Goal: Task Accomplishment & Management: Manage account settings

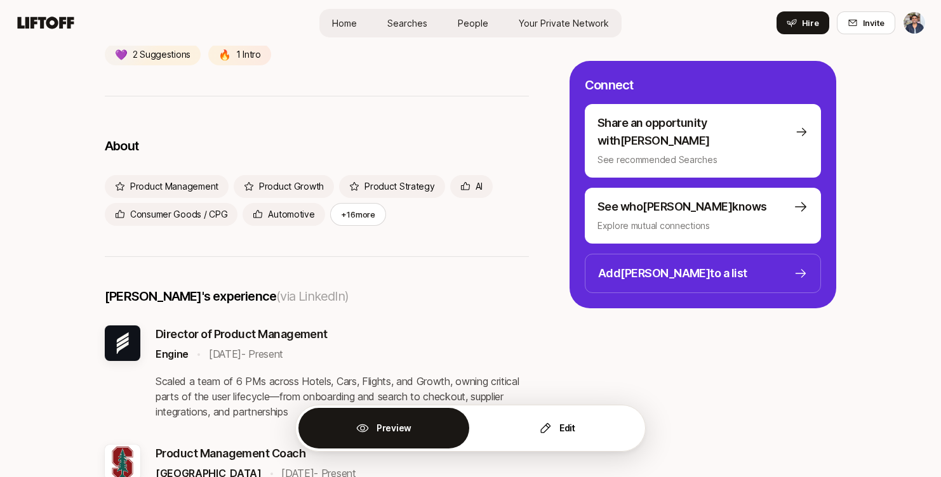
scroll to position [291, 0]
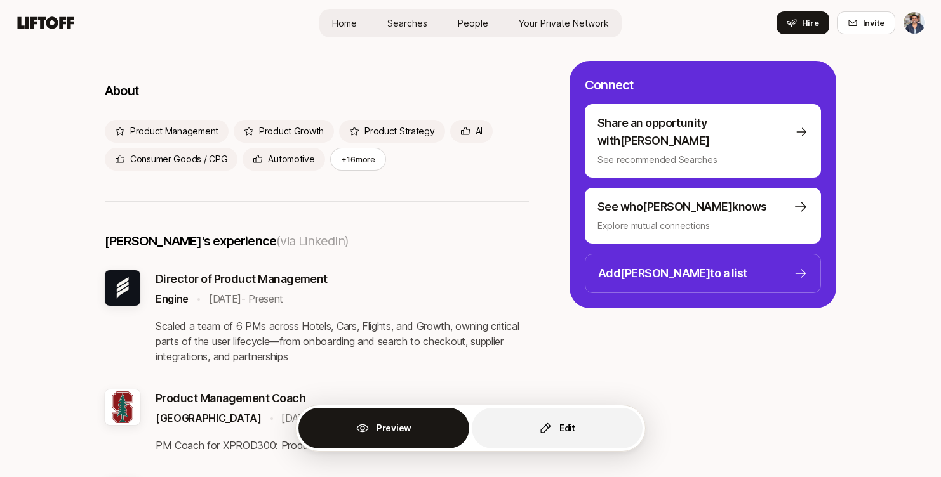
click at [516, 429] on button "Edit" at bounding box center [557, 428] width 171 height 41
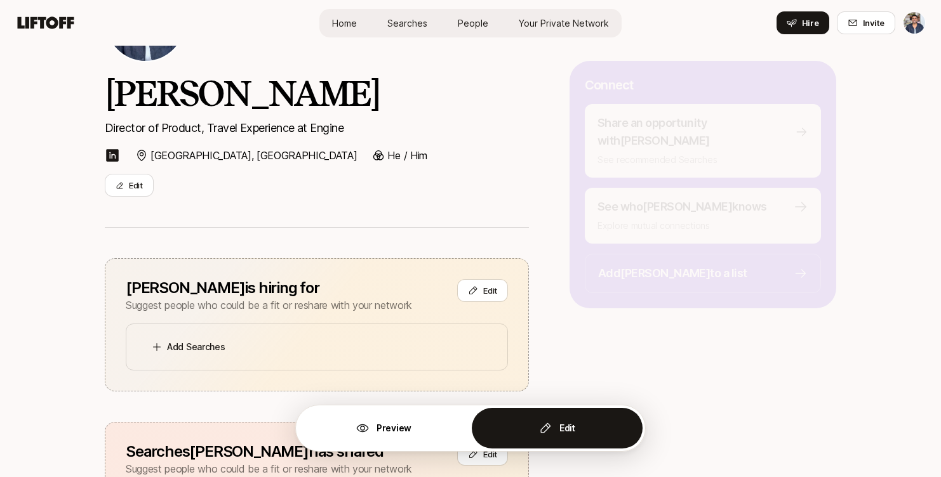
scroll to position [125, 0]
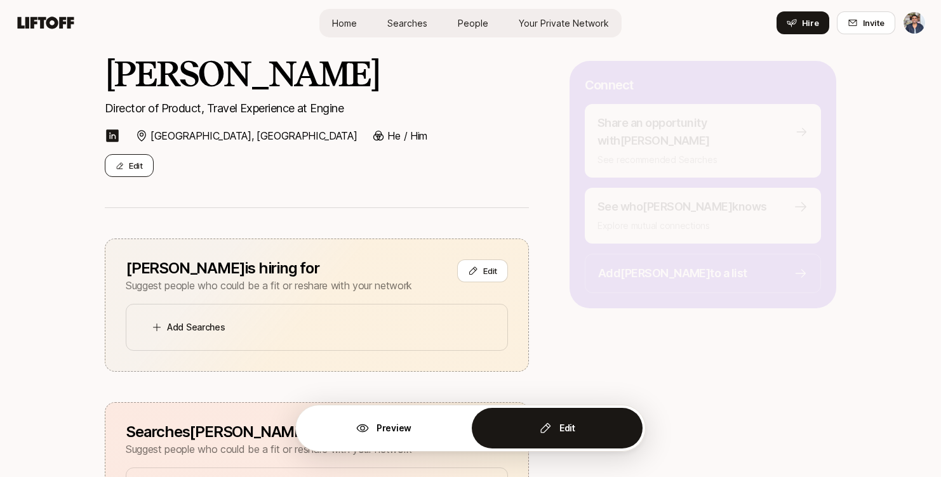
click at [148, 163] on button "Edit" at bounding box center [129, 165] width 49 height 23
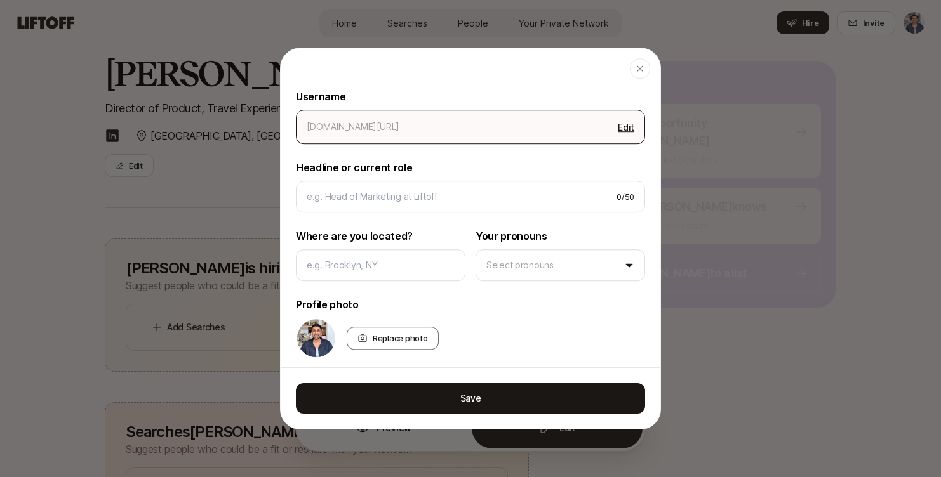
scroll to position [65, 0]
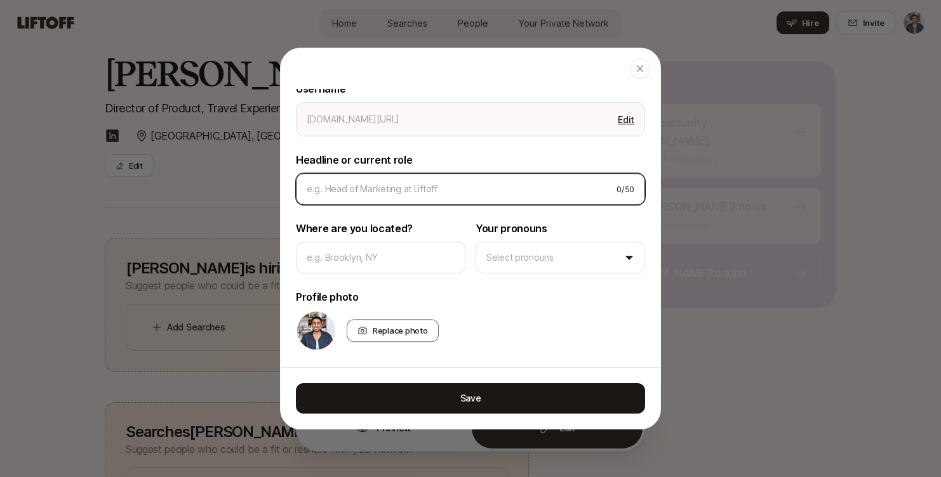
click at [378, 185] on input at bounding box center [457, 189] width 300 height 15
type textarea "x"
type input "P"
type textarea "x"
type input "Pr"
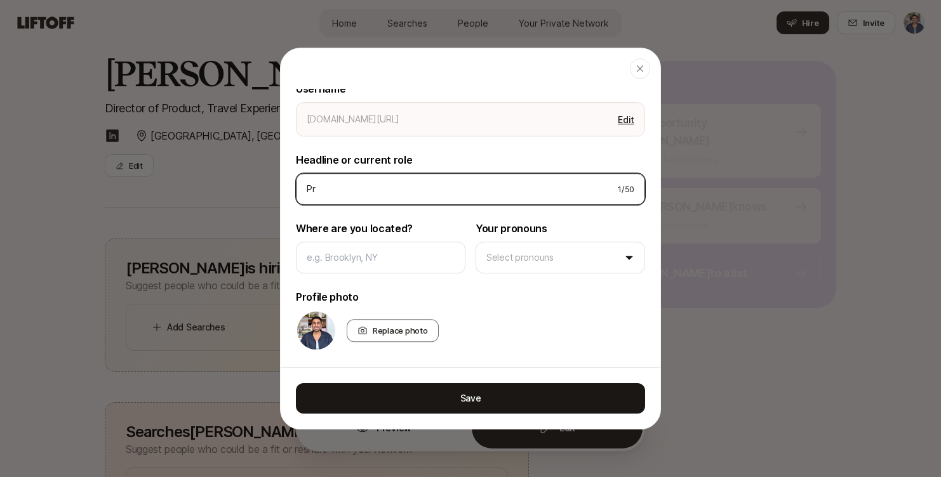
type textarea "x"
type input "Pro"
type textarea "x"
type input "Prod"
type textarea "x"
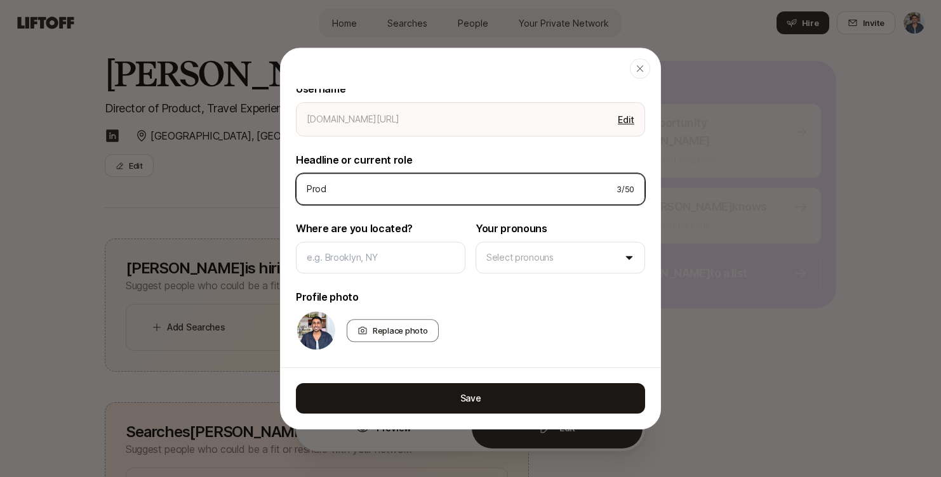
type input "Produ"
type textarea "x"
type input "Produc"
type textarea "x"
type input "Product"
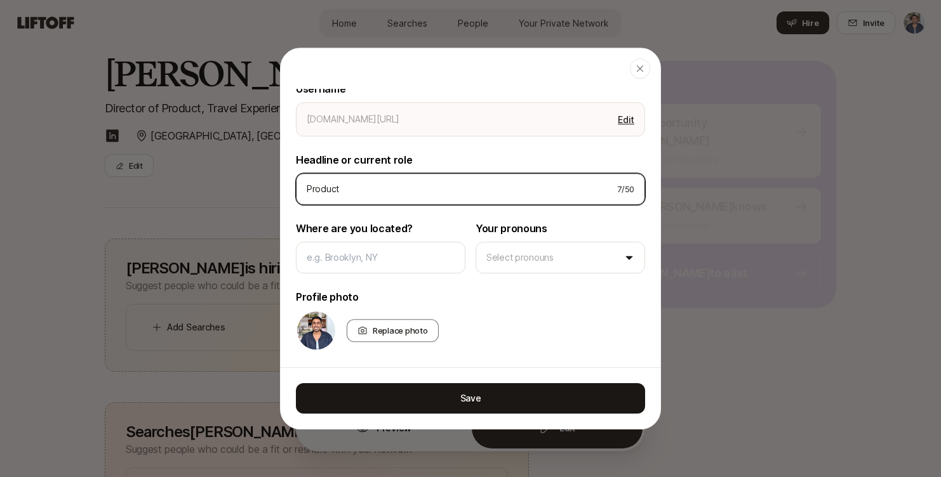
type textarea "x"
type input "Product"
type textarea "x"
type input "Product m"
type textarea "x"
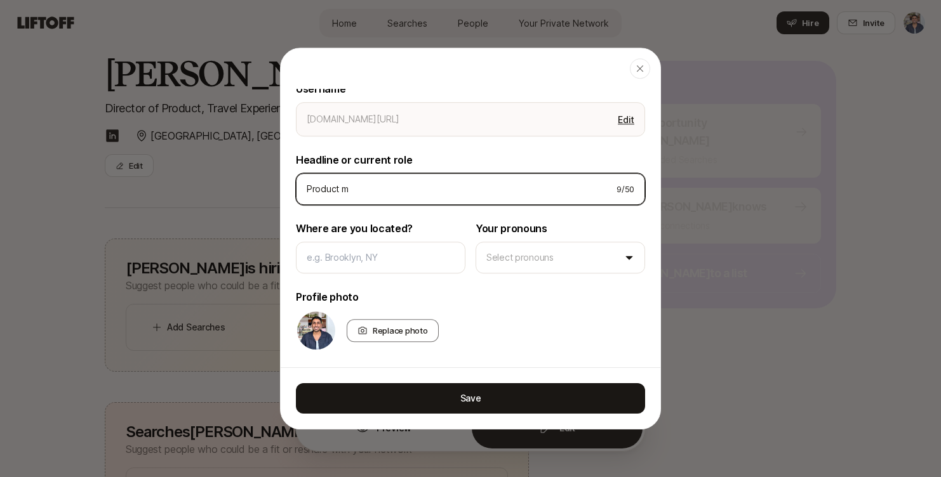
type input "Product ma"
type textarea "x"
type input "Product man"
type textarea "x"
type input "Product mana"
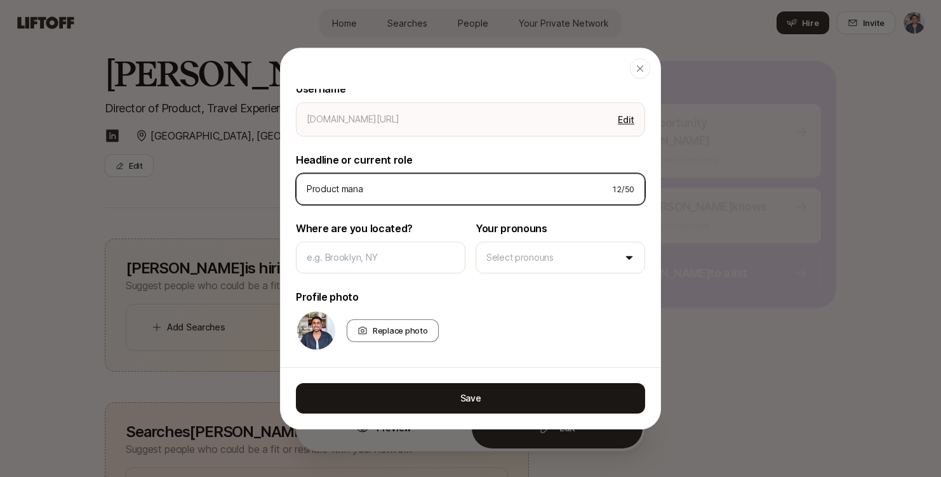
type textarea "x"
type input "Product manag"
type textarea "x"
type input "Product mana"
type textarea "x"
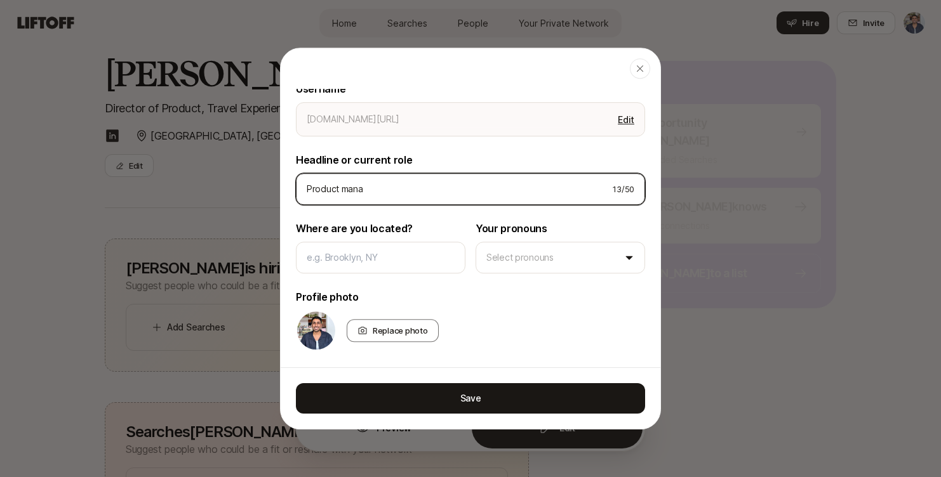
type input "Product man"
type textarea "x"
type input "Product ma"
type textarea "x"
type input "Product m"
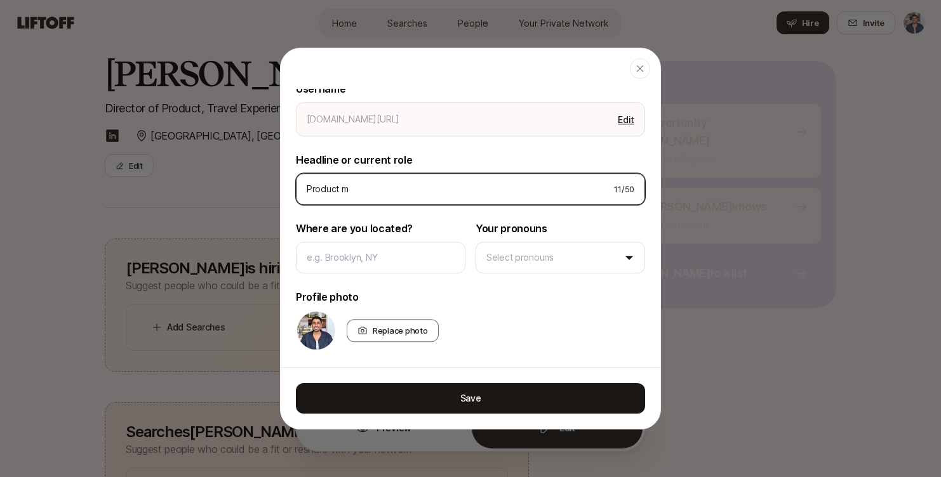
type textarea "x"
type input "Product"
type textarea "x"
type input "[PERSON_NAME]"
type input "Director of Product, Travel Experience at Engine"
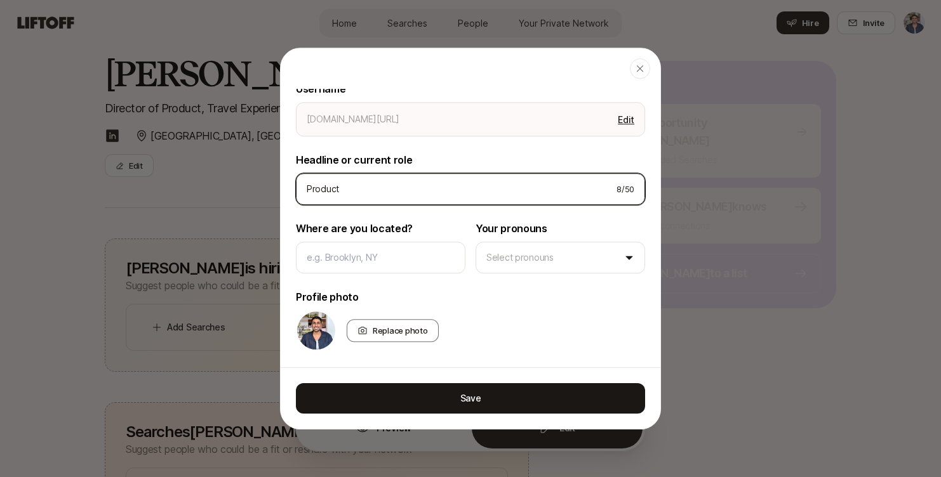
type input "[GEOGRAPHIC_DATA], [GEOGRAPHIC_DATA]"
type textarea "x"
type input "Director of Product, Travel Experience at EngineM"
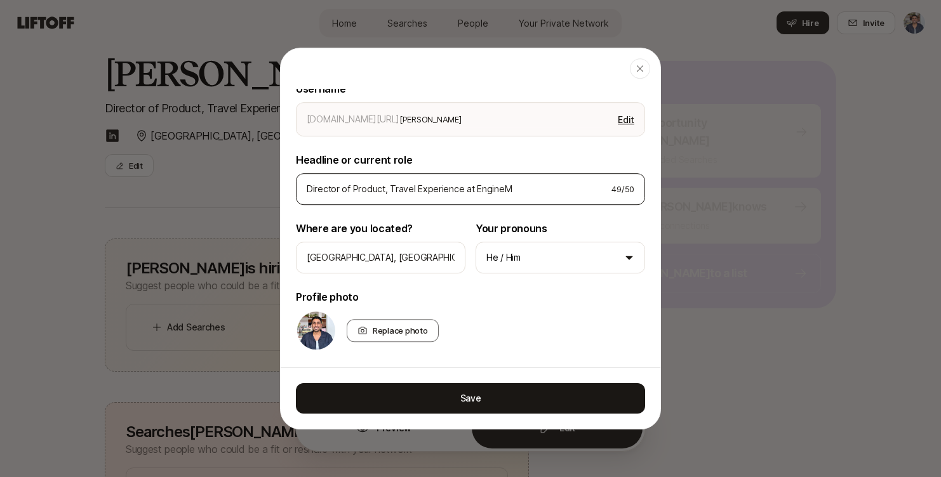
click at [388, 181] on div "Director of Product, Travel Experience at EngineM 49 / 50" at bounding box center [470, 189] width 349 height 32
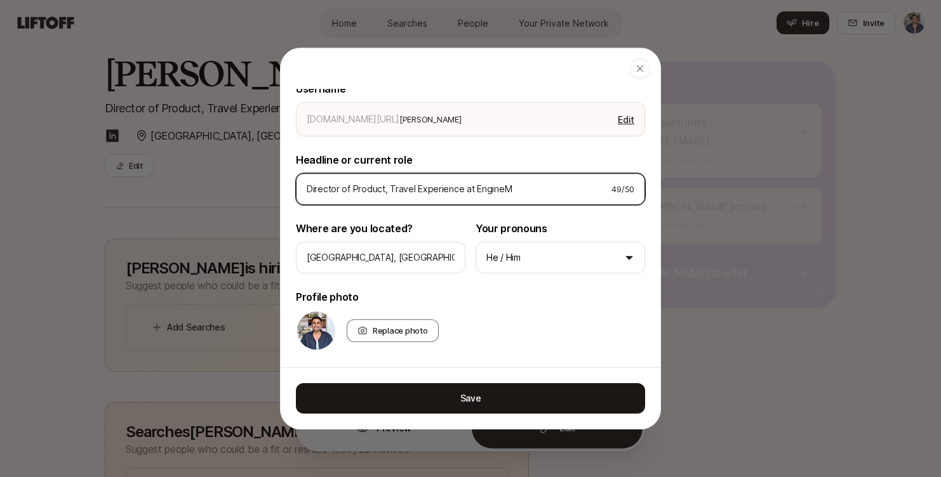
click at [388, 182] on input "Director of Product, Travel Experience at EngineM" at bounding box center [454, 189] width 295 height 15
type textarea "x"
type input "P"
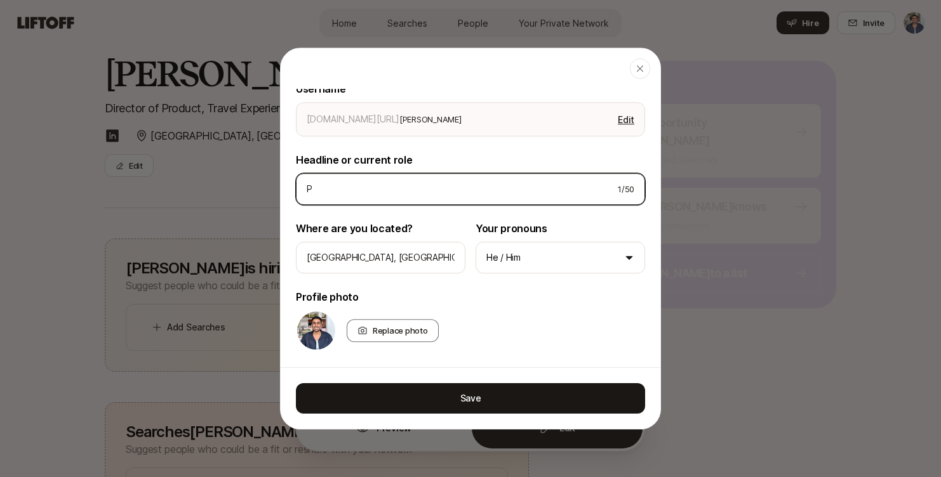
type textarea "x"
type input "Pr"
type textarea "x"
type input "Pro"
type textarea "x"
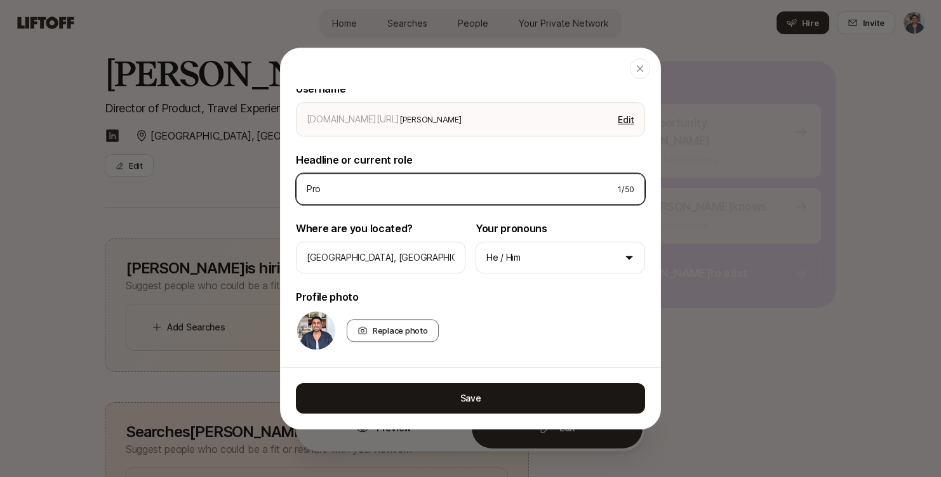
type input "Prod"
type textarea "x"
type input "Produ"
type textarea "x"
type input "Produc"
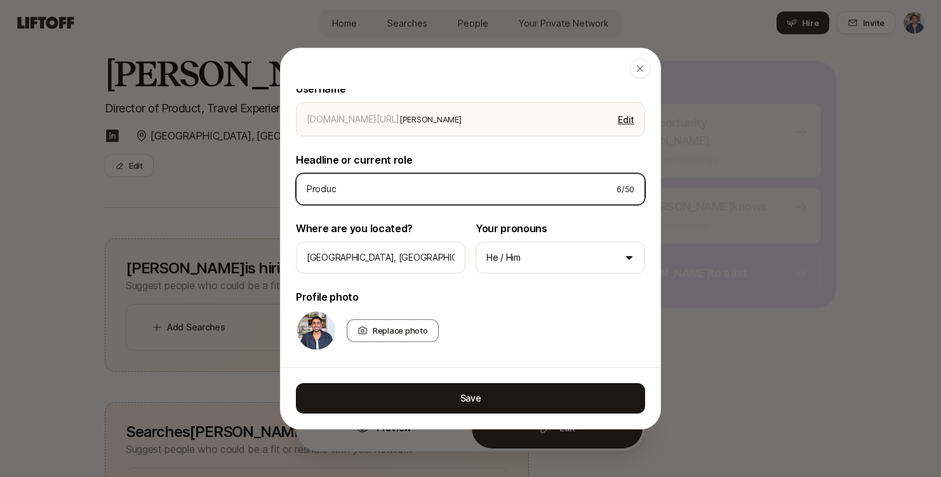
type textarea "x"
type input "Product"
type textarea "x"
type input "Product"
type textarea "x"
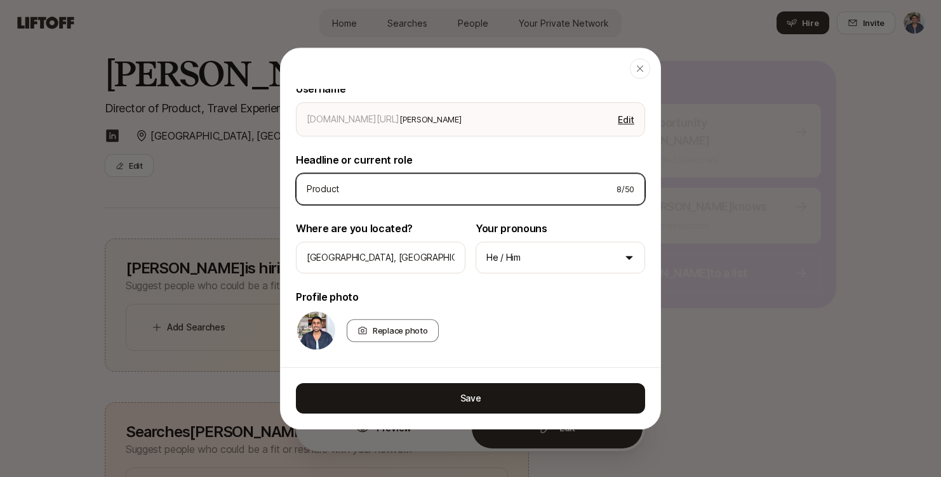
type input "Product M"
type textarea "x"
type input "Product Ma"
type textarea "x"
type input "Product Mana"
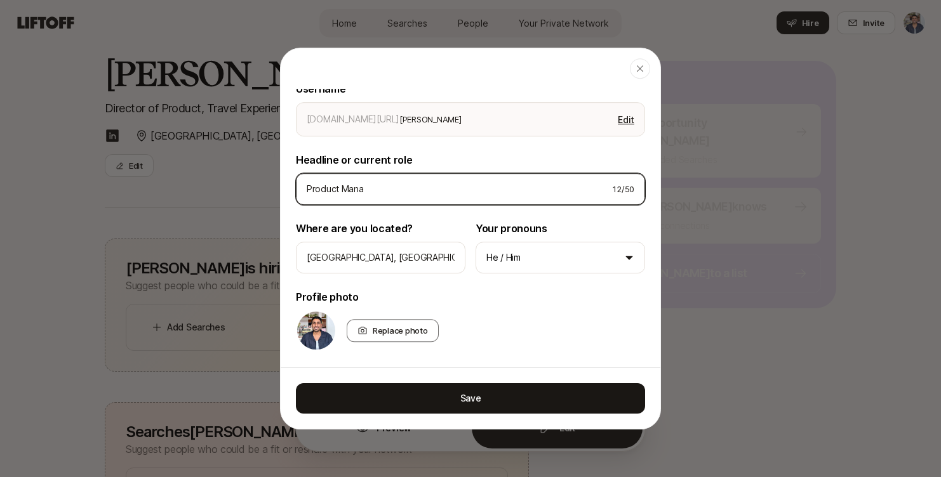
type textarea "x"
type input "Product Manag"
type textarea "x"
type input "Product Manage"
type textarea "x"
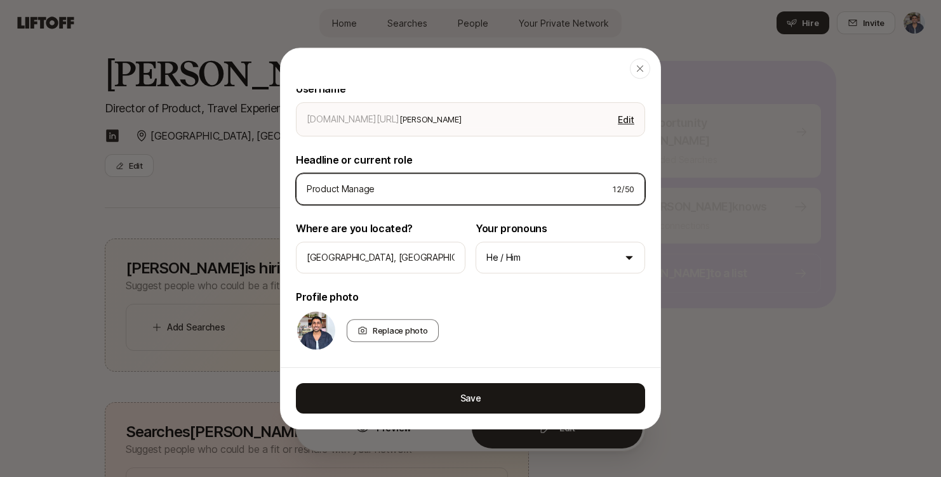
type input "Product Manager"
type textarea "x"
type input "Product Manager"
type textarea "x"
type input "Product Manager at"
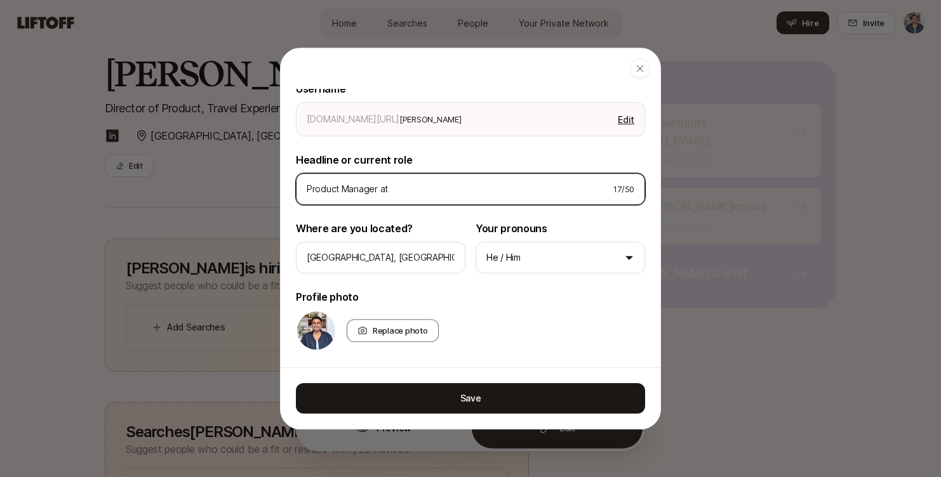
type textarea "x"
type input "Product Manager at"
type textarea "x"
type input "Product Manager at F"
type textarea "x"
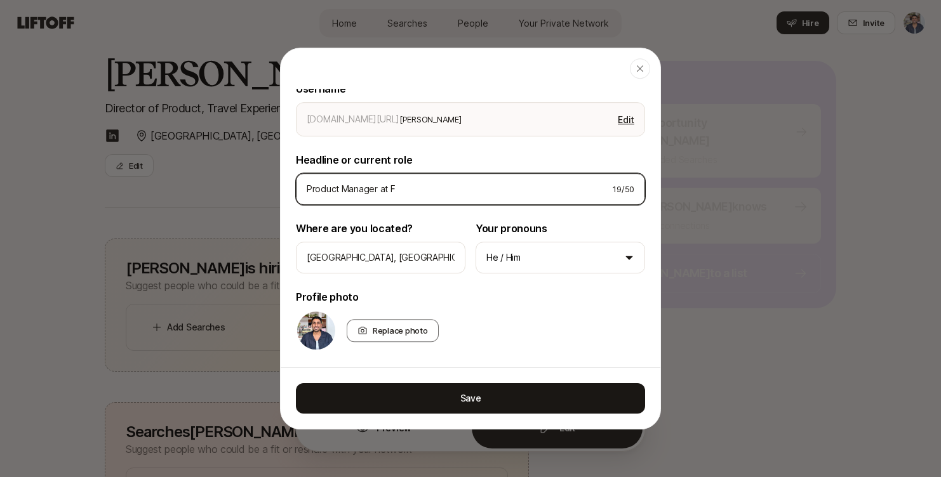
type input "Product Manager at Fi"
type textarea "x"
type input "Product Manager at Fig"
type textarea "x"
type input "Product Manager at [GEOGRAPHIC_DATA]"
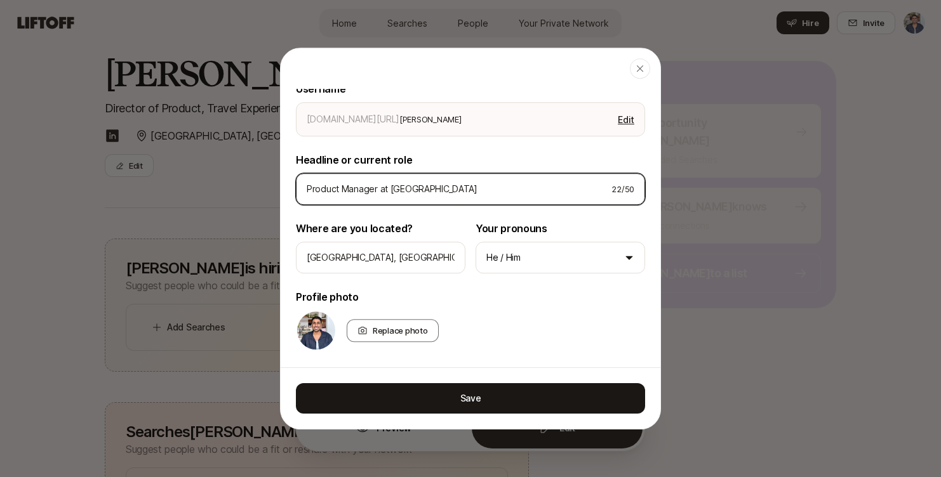
type textarea "x"
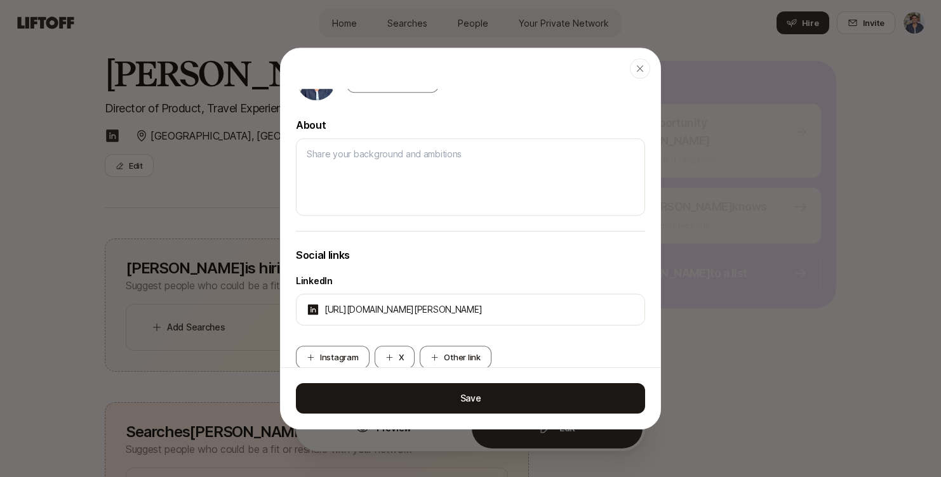
scroll to position [342, 0]
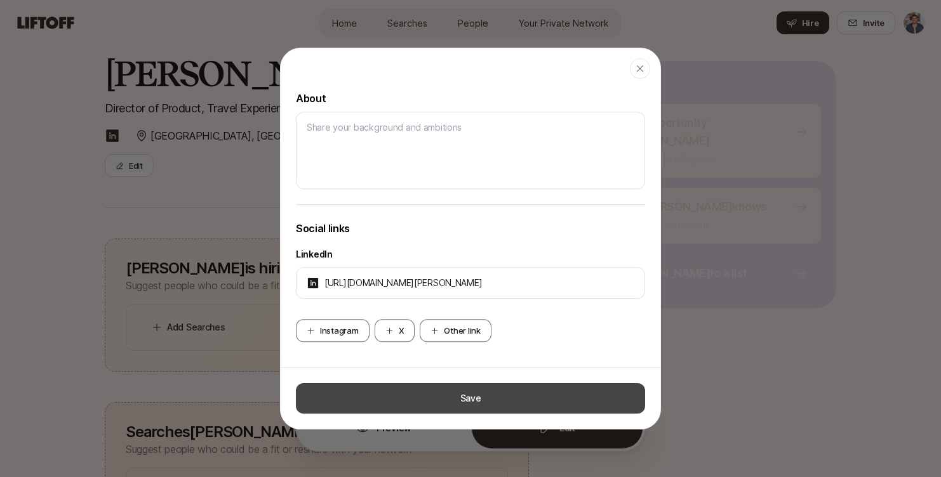
type input "Product Manager at [GEOGRAPHIC_DATA]"
click at [473, 404] on button "Save" at bounding box center [470, 398] width 349 height 30
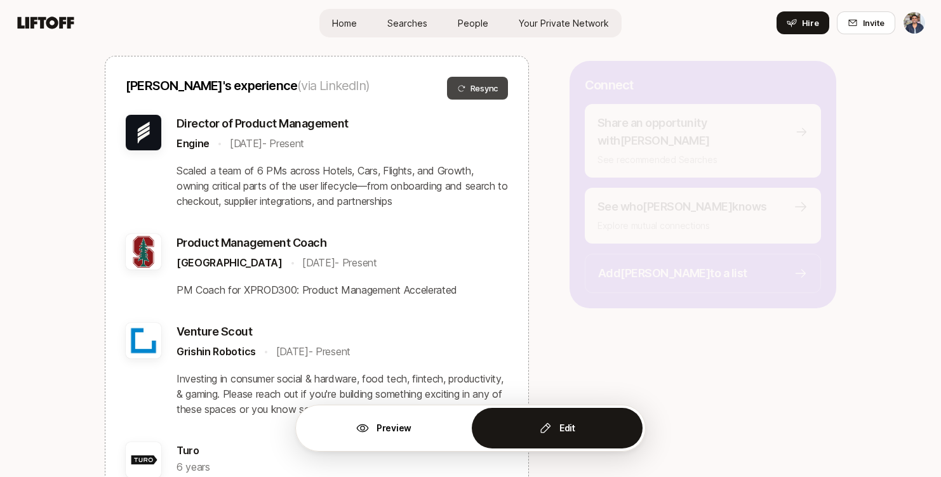
scroll to position [1439, 0]
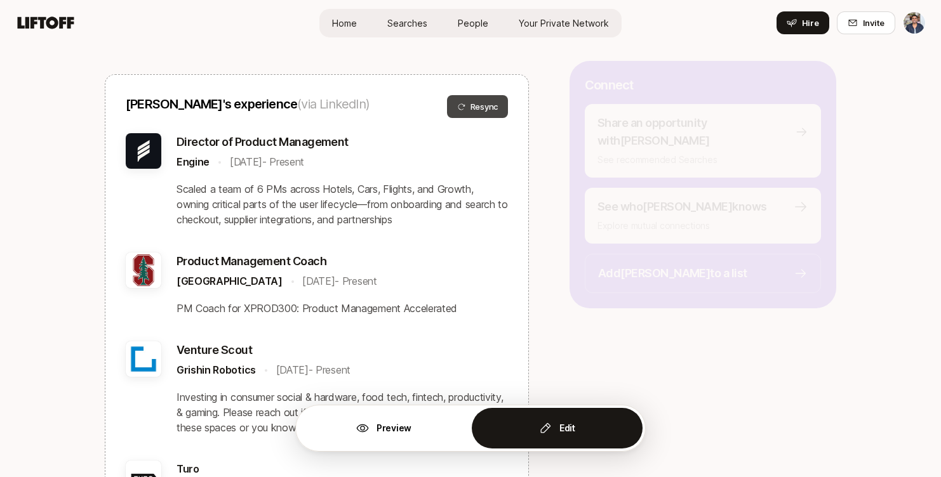
click at [474, 108] on span "Resync" at bounding box center [477, 106] width 41 height 13
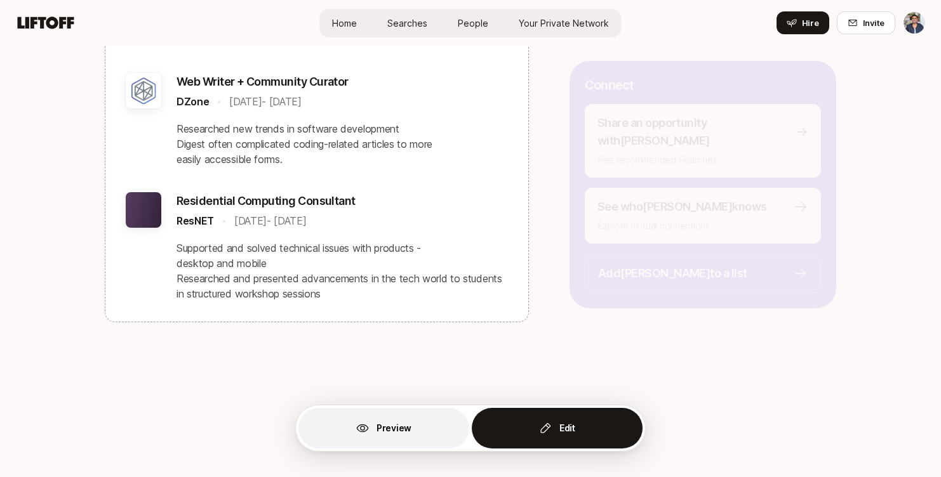
click at [397, 429] on p "Preview" at bounding box center [393, 428] width 35 height 15
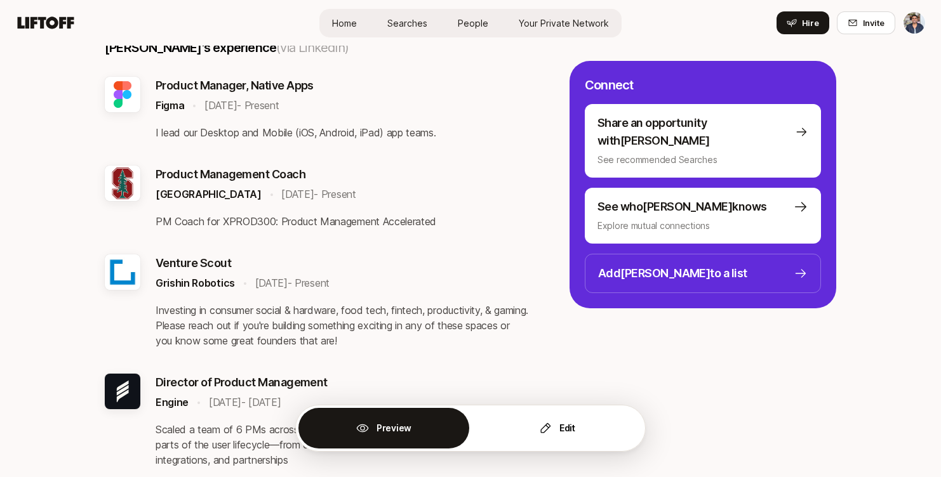
scroll to position [0, 0]
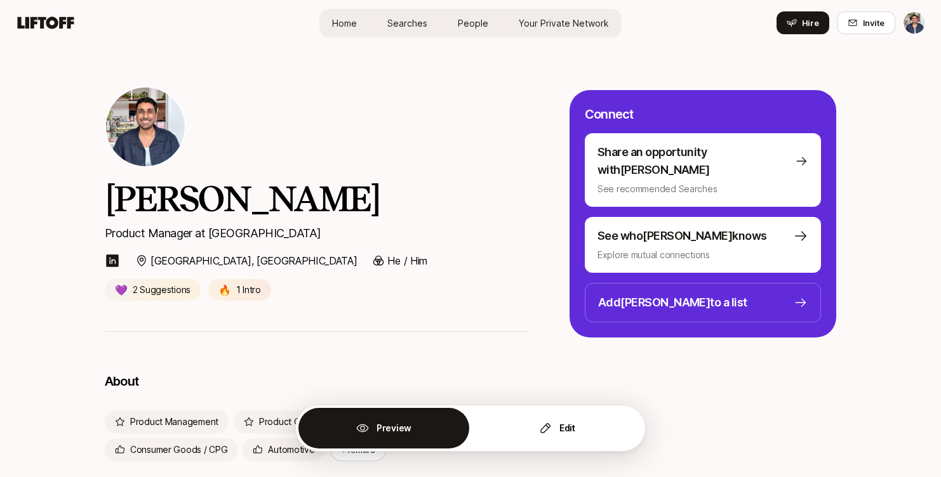
click at [353, 22] on span "Home" at bounding box center [344, 23] width 25 height 13
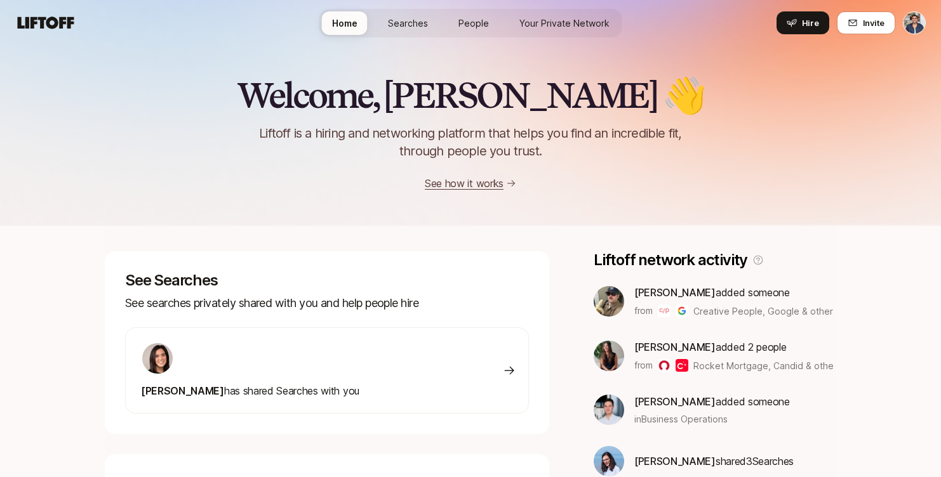
click at [410, 20] on span "Searches" at bounding box center [408, 23] width 40 height 13
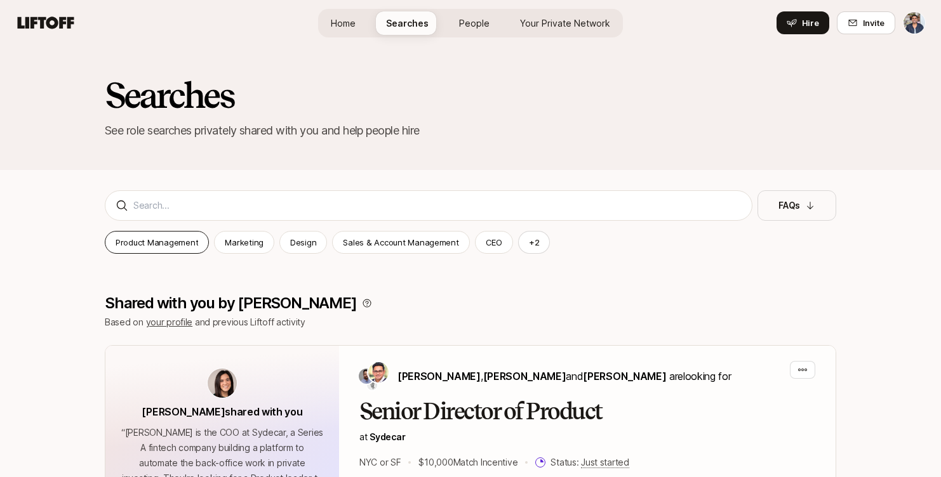
click at [181, 244] on p "Product Management" at bounding box center [157, 242] width 83 height 13
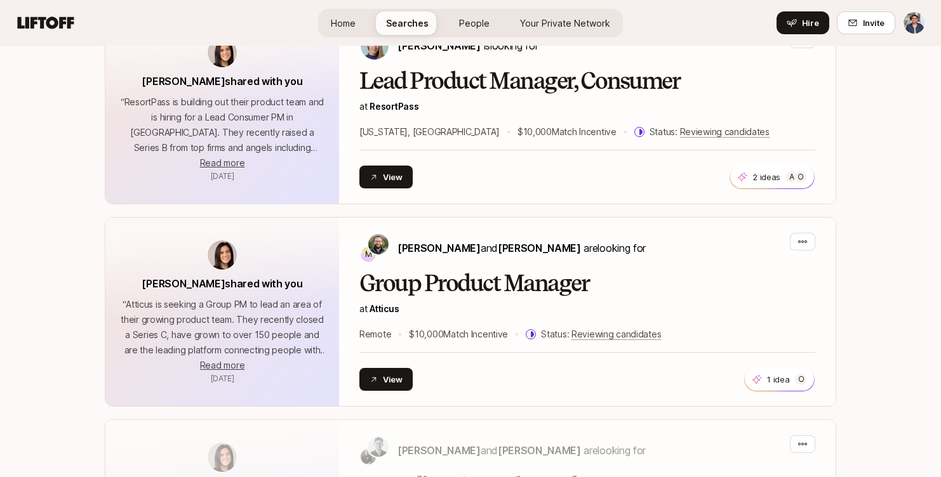
scroll to position [1776, 0]
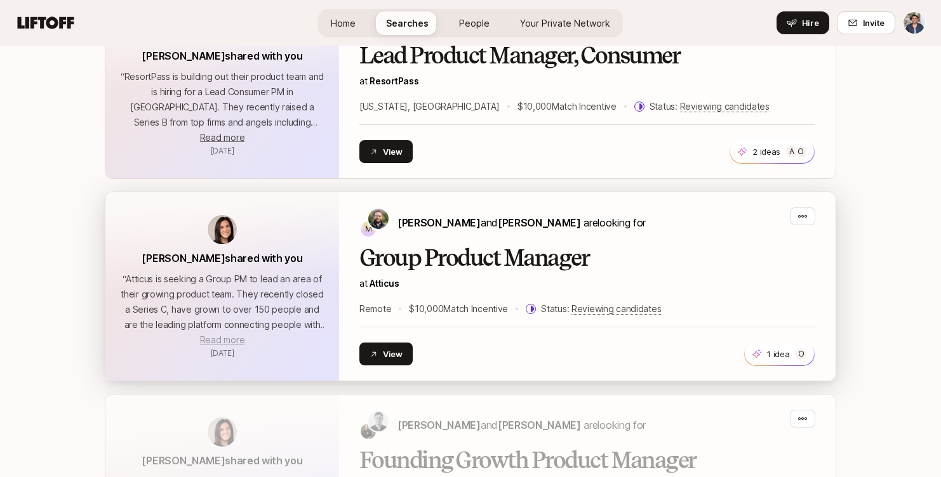
click at [241, 335] on span "Read more" at bounding box center [222, 340] width 44 height 11
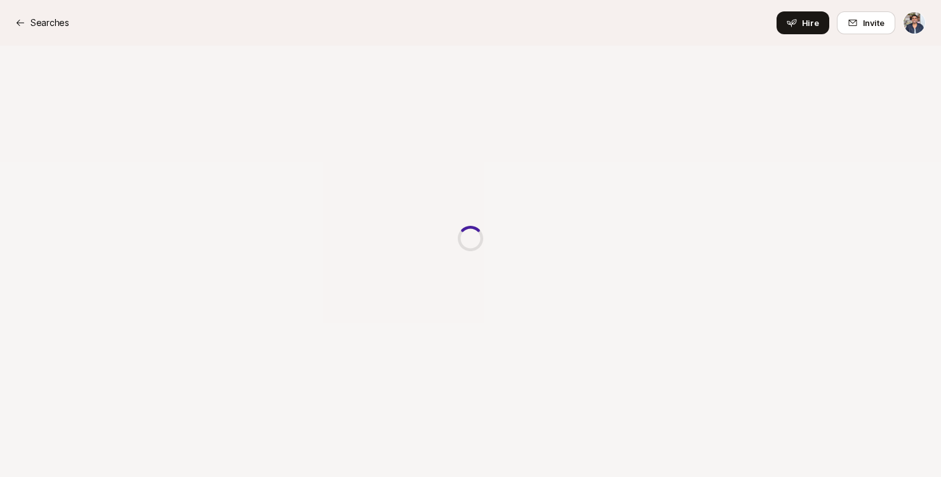
type textarea "x"
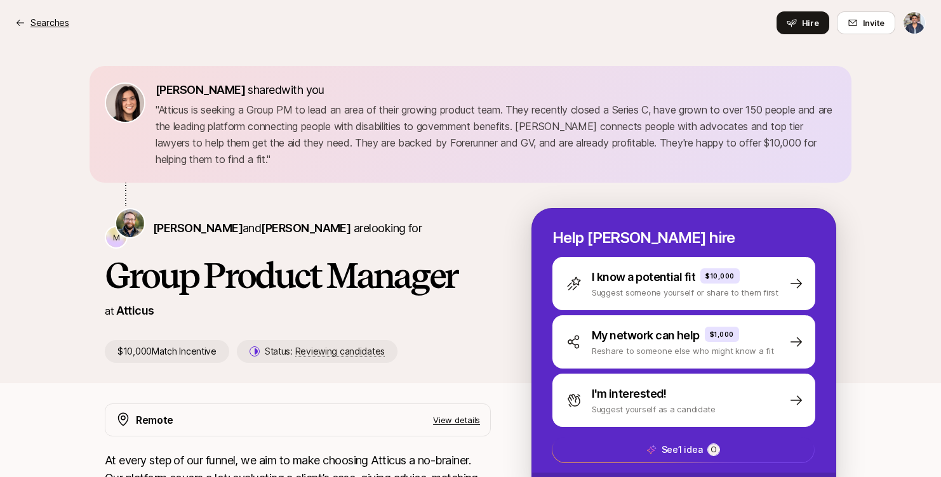
click at [42, 16] on p "Searches" at bounding box center [49, 22] width 39 height 15
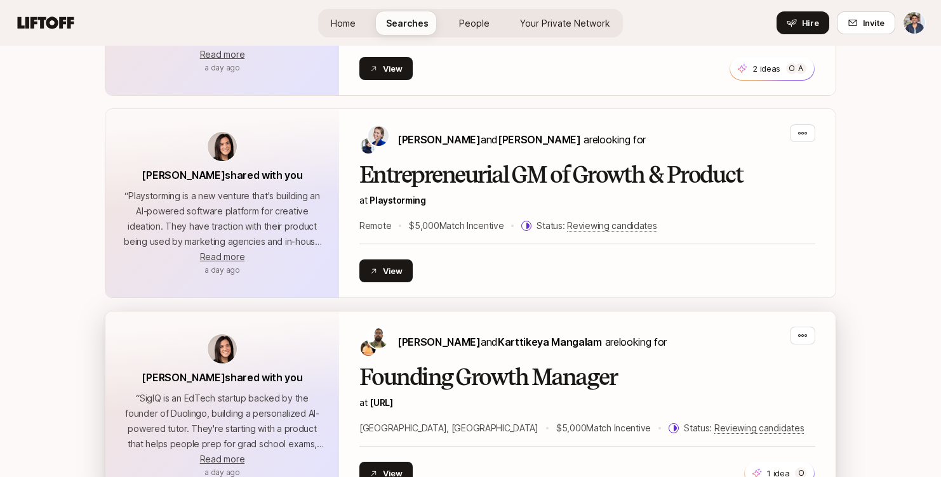
scroll to position [425, 0]
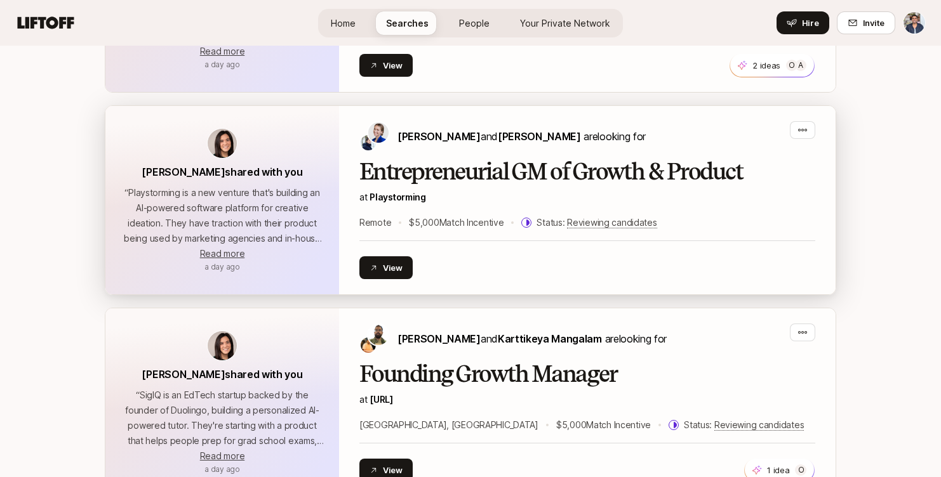
click at [274, 211] on p "“ Playstorming is a new venture that's building an AI-powered software platform…" at bounding box center [222, 215] width 203 height 61
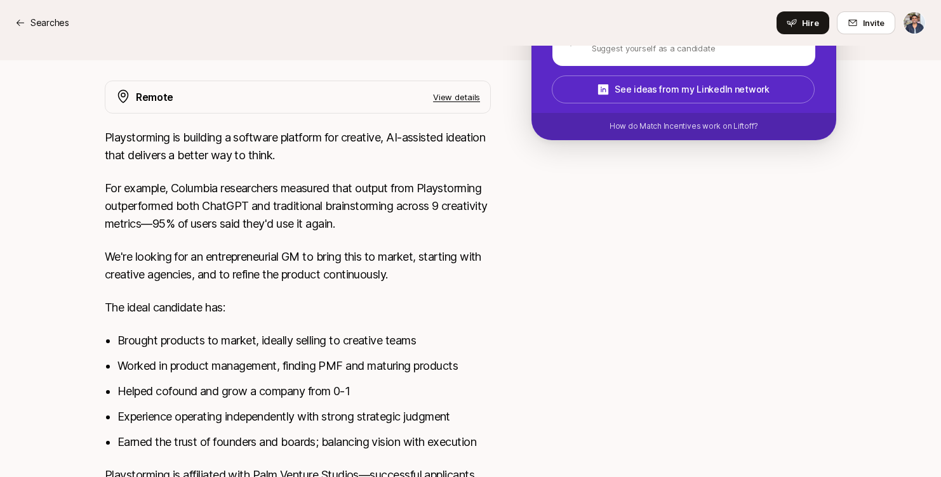
scroll to position [354, 0]
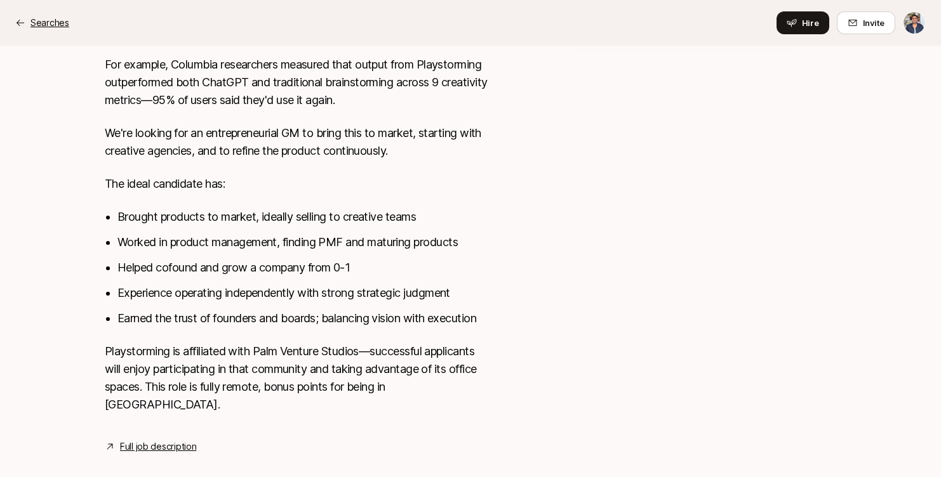
click at [50, 22] on p "Searches" at bounding box center [49, 22] width 39 height 15
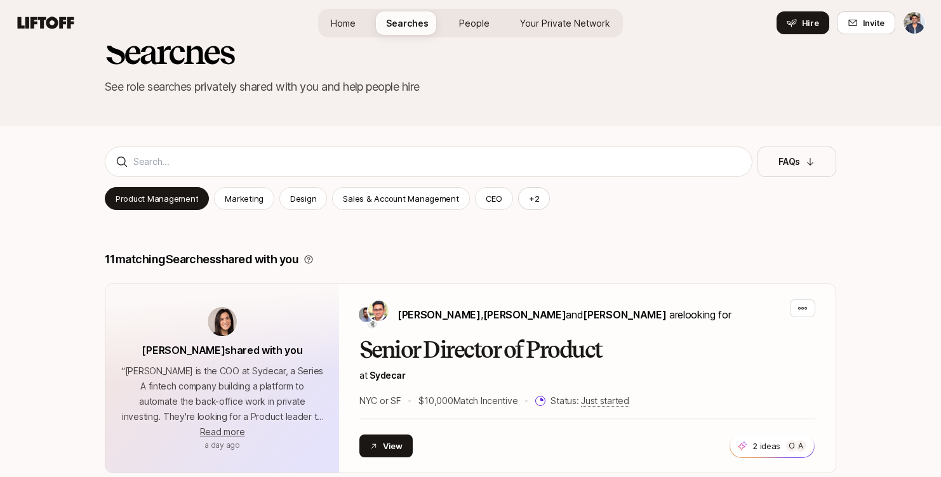
scroll to position [60, 0]
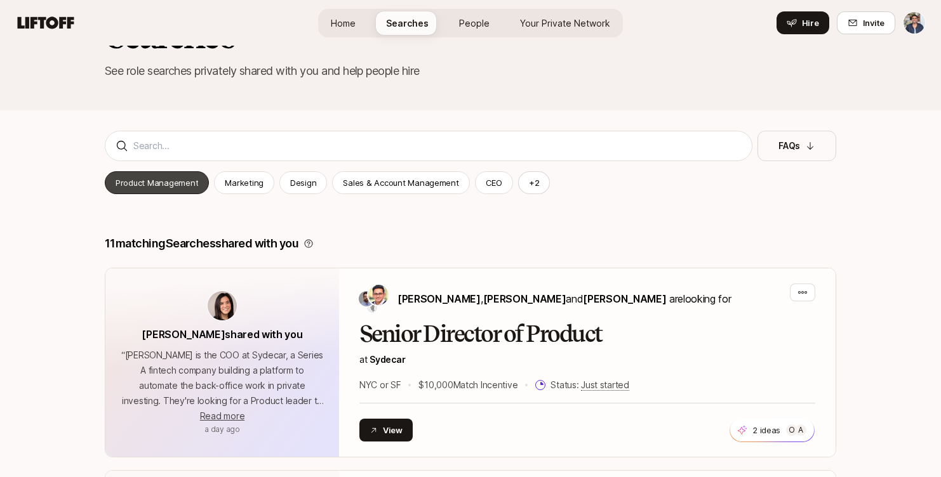
click at [167, 189] on p "Product Management" at bounding box center [157, 182] width 83 height 13
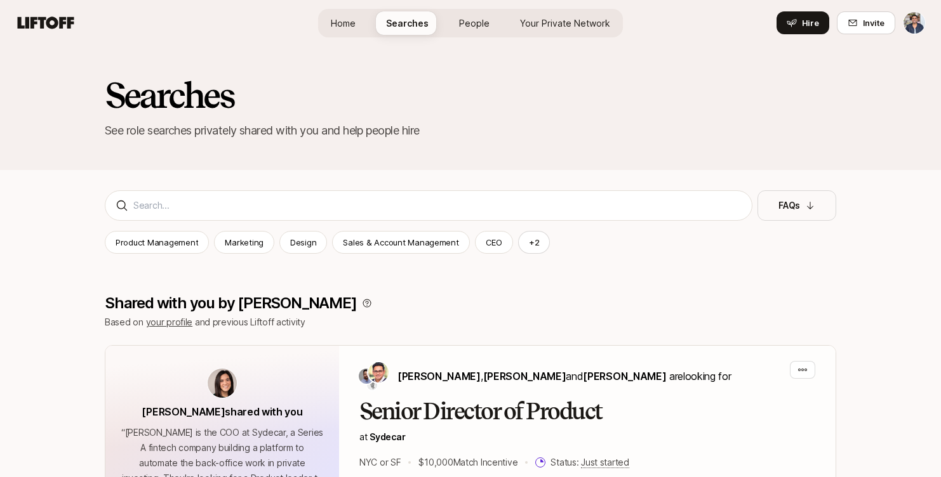
click at [591, 27] on span "Your Private Network" at bounding box center [565, 23] width 90 height 13
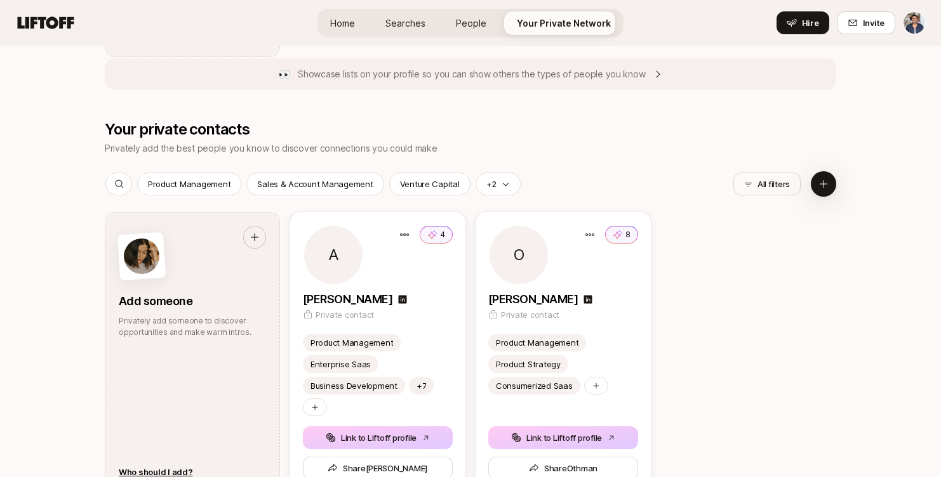
scroll to position [647, 0]
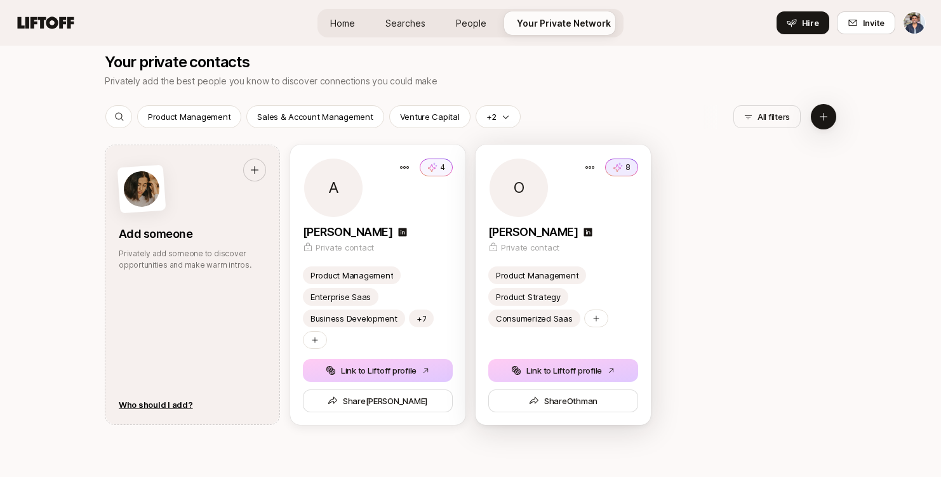
click at [623, 169] on icon at bounding box center [618, 167] width 10 height 13
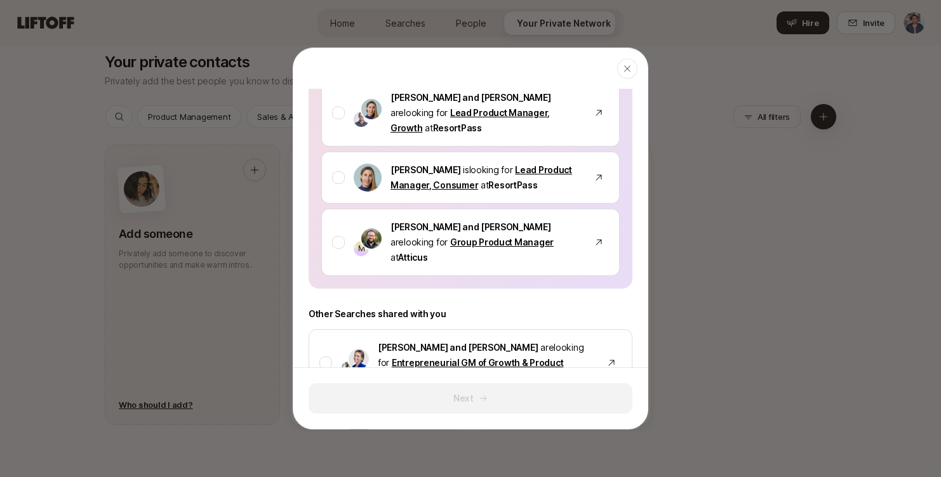
scroll to position [463, 0]
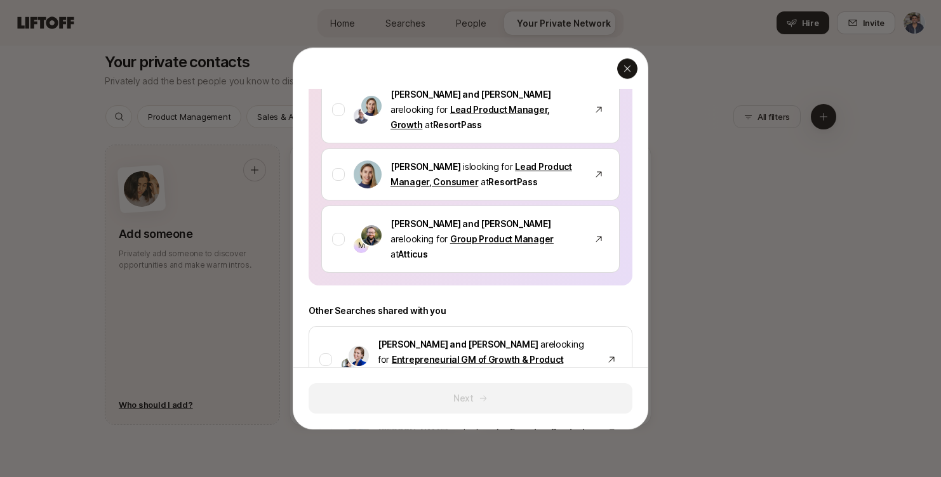
click at [623, 70] on icon "button" at bounding box center [627, 68] width 10 height 10
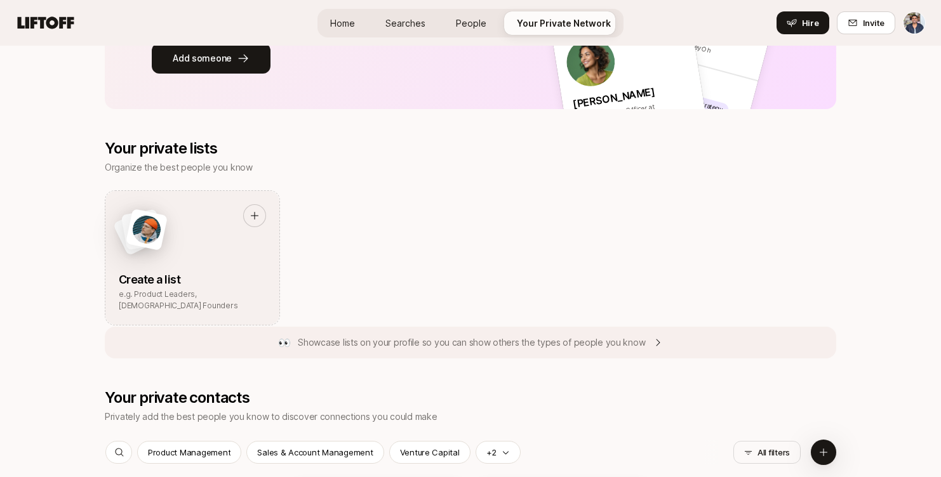
scroll to position [307, 0]
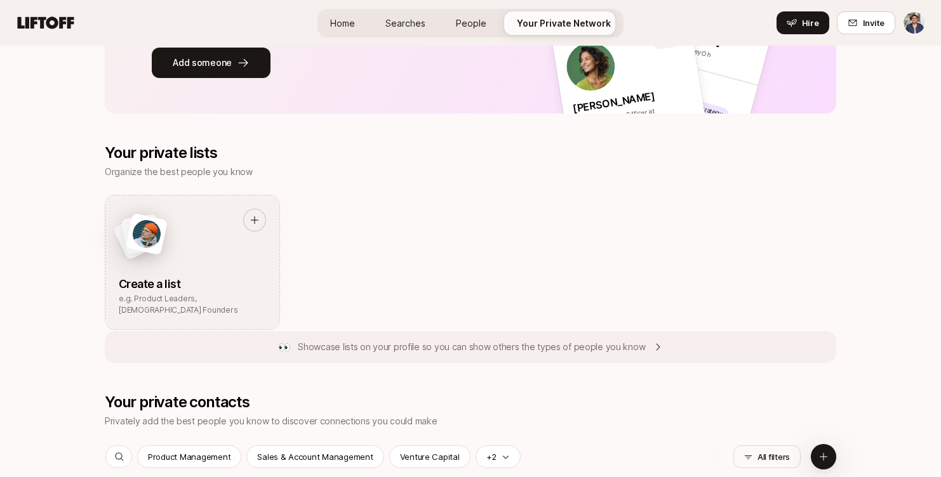
click at [350, 30] on link "Home" at bounding box center [342, 22] width 45 height 23
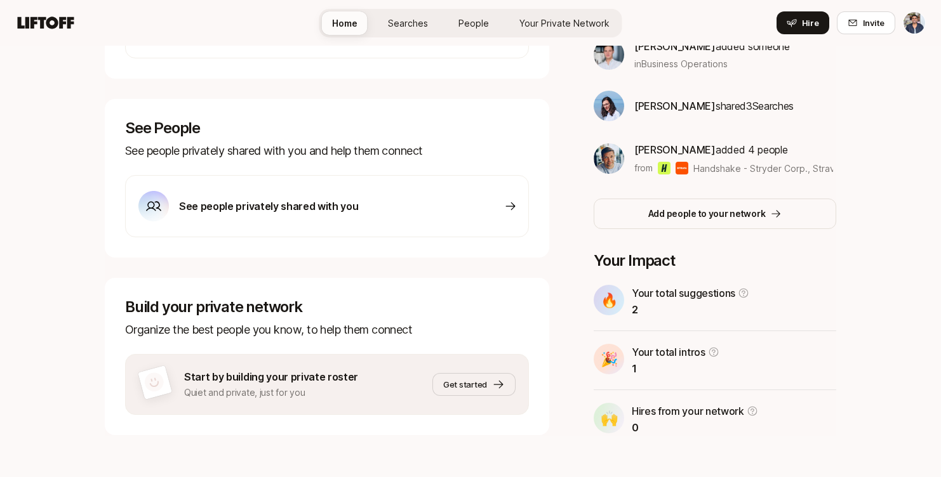
scroll to position [354, 0]
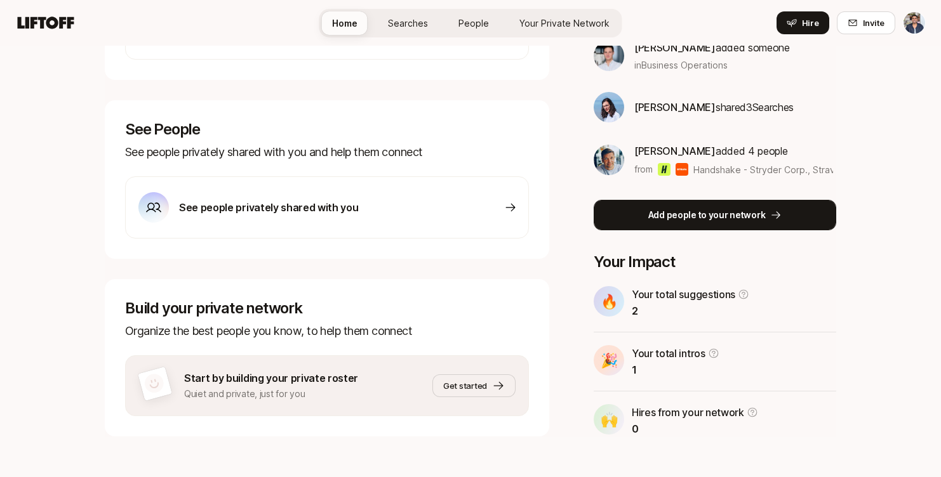
click at [684, 206] on button "Add people to your network" at bounding box center [715, 215] width 243 height 30
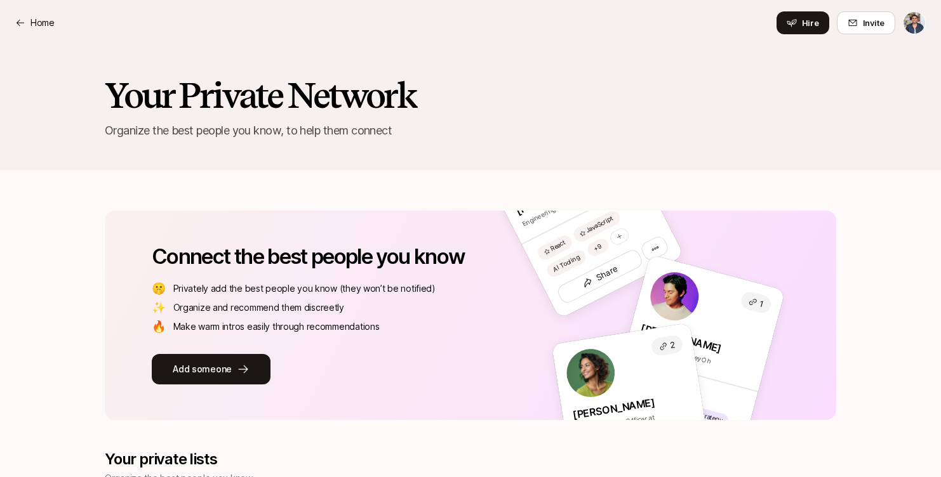
click at [56, 25] on div "Home Hire Invite" at bounding box center [470, 22] width 910 height 23
click at [48, 23] on p "Home" at bounding box center [42, 22] width 24 height 15
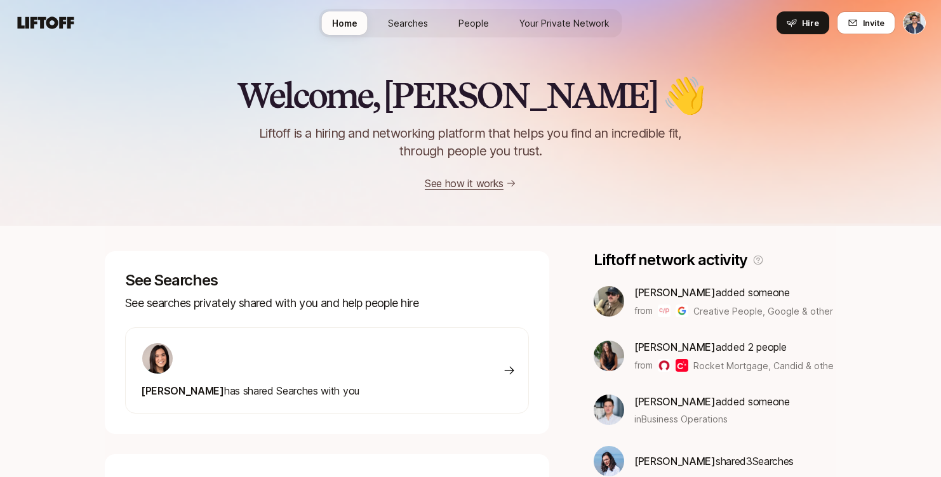
click at [407, 40] on div "Home Searches People Your Private Network Hire" at bounding box center [470, 23] width 303 height 46
click at [407, 29] on link "Searches" at bounding box center [408, 22] width 60 height 23
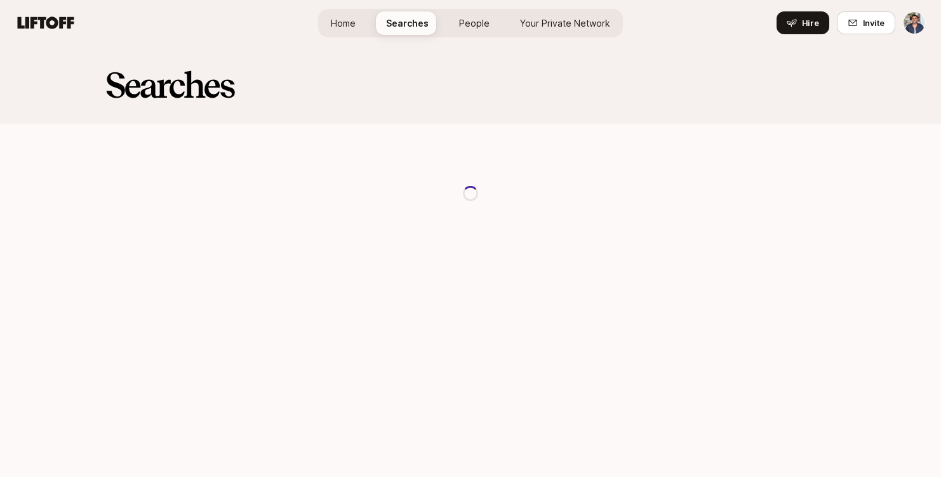
click at [363, 28] on link "Home" at bounding box center [343, 22] width 45 height 23
